Goal: Information Seeking & Learning: Learn about a topic

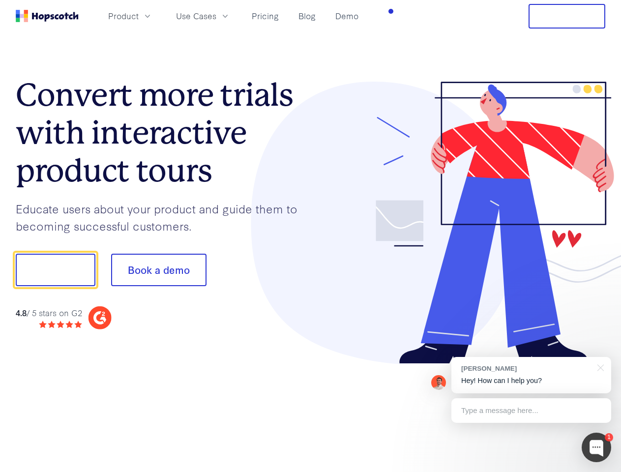
click at [311, 236] on div at bounding box center [458, 223] width 295 height 283
click at [139, 16] on span "Product" at bounding box center [123, 16] width 30 height 12
click at [216, 16] on span "Use Cases" at bounding box center [196, 16] width 40 height 12
click at [566, 16] on button "Free Trial" at bounding box center [566, 16] width 77 height 25
click at [55, 270] on button "Show me!" at bounding box center [56, 270] width 80 height 32
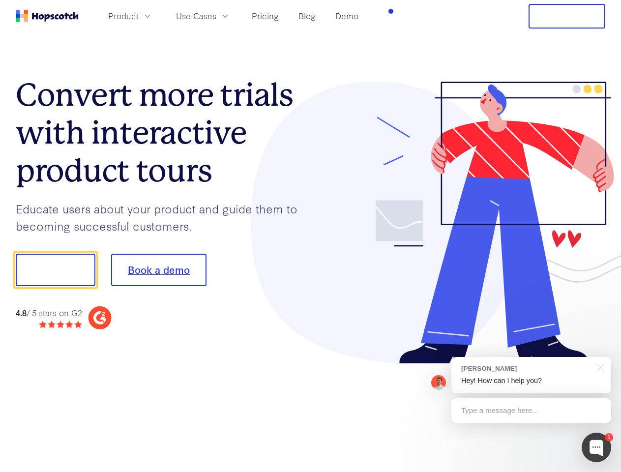
click at [158, 270] on button "Book a demo" at bounding box center [158, 270] width 95 height 32
click at [596, 447] on div at bounding box center [595, 446] width 29 height 29
click at [531, 375] on div "[PERSON_NAME] Hey! How can I help you?" at bounding box center [531, 375] width 160 height 36
click at [598, 367] on div at bounding box center [518, 334] width 184 height 196
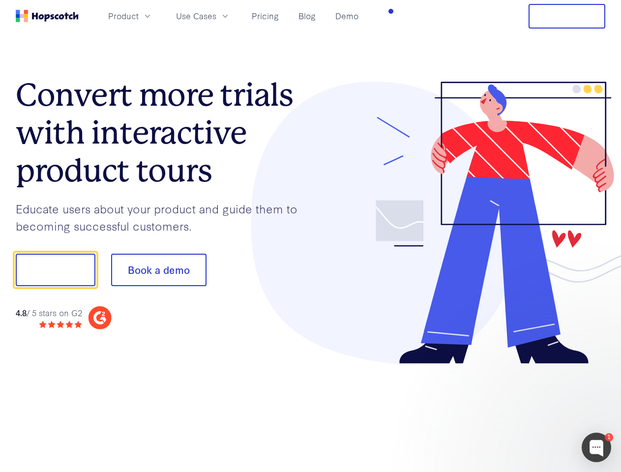
click at [531, 410] on div at bounding box center [518, 334] width 184 height 196
